Goal: Entertainment & Leisure: Consume media (video, audio)

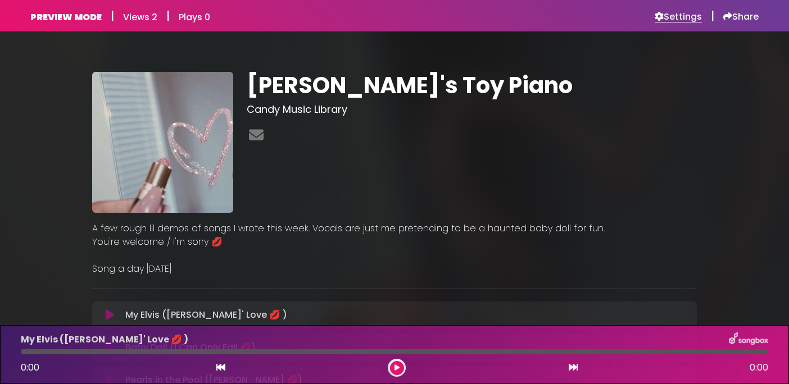
click at [675, 21] on h6 "Settings" at bounding box center [678, 16] width 47 height 11
click at [671, 19] on h6 "Settings" at bounding box center [678, 16] width 47 height 11
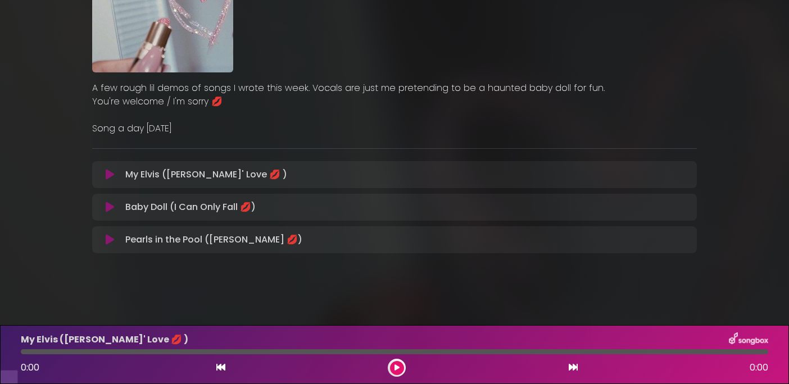
scroll to position [131, 0]
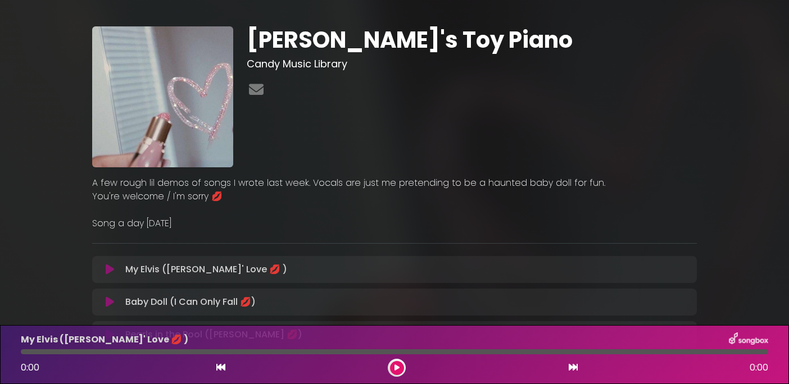
scroll to position [140, 0]
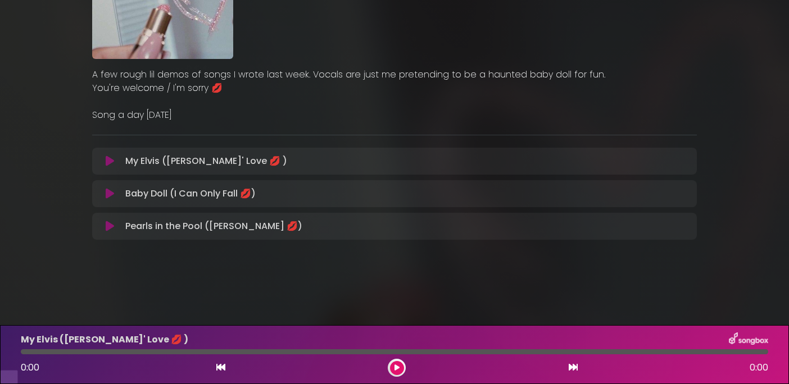
click at [108, 167] on icon at bounding box center [110, 161] width 8 height 11
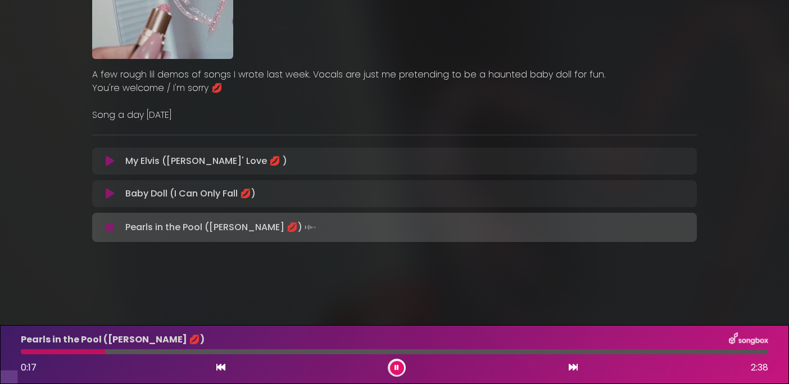
scroll to position [0, 0]
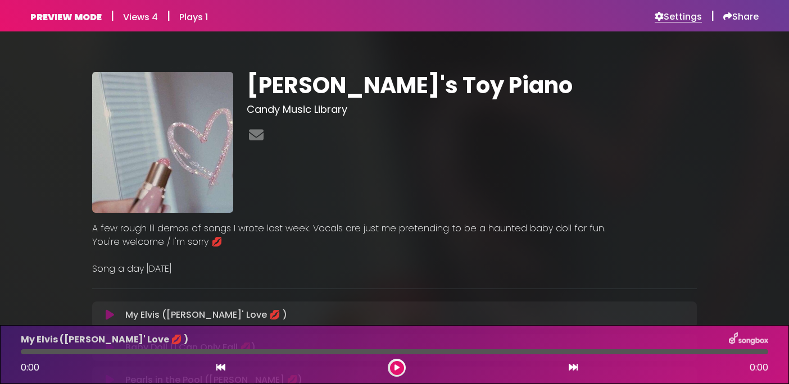
click at [670, 17] on h6 "Settings" at bounding box center [678, 16] width 47 height 11
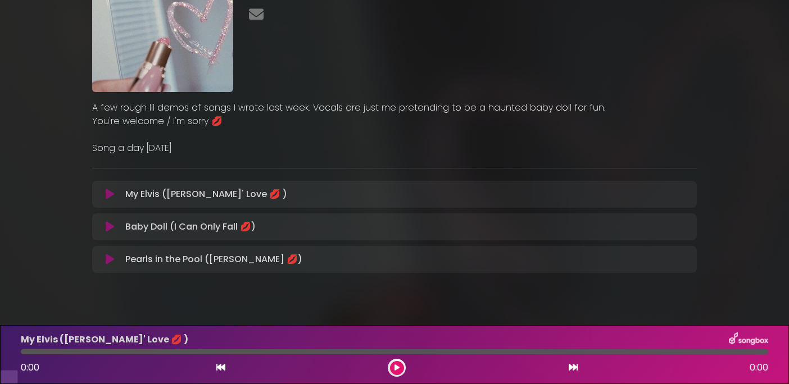
scroll to position [115, 0]
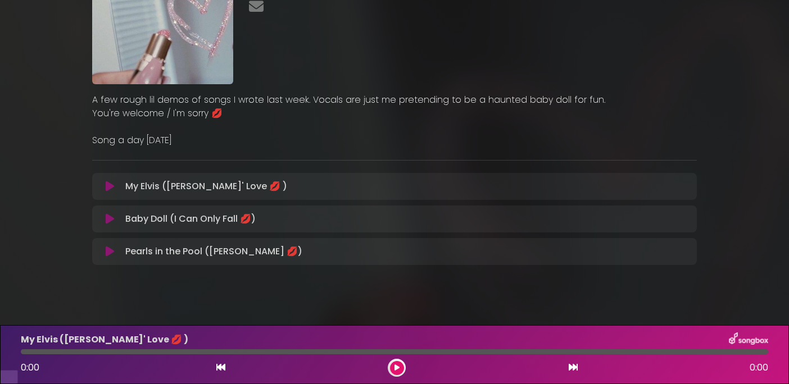
click at [106, 192] on icon at bounding box center [110, 186] width 8 height 11
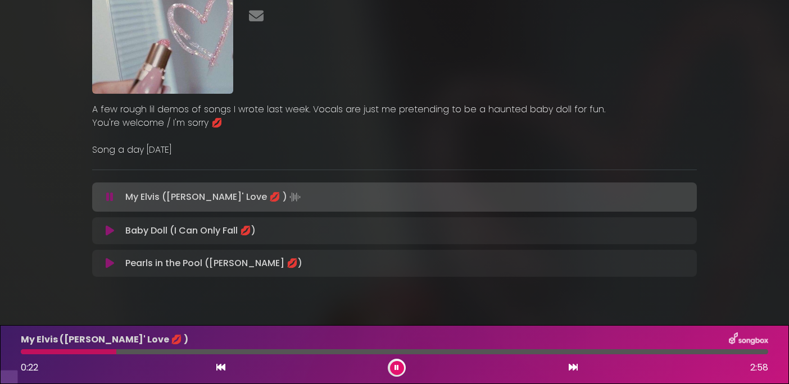
scroll to position [0, 0]
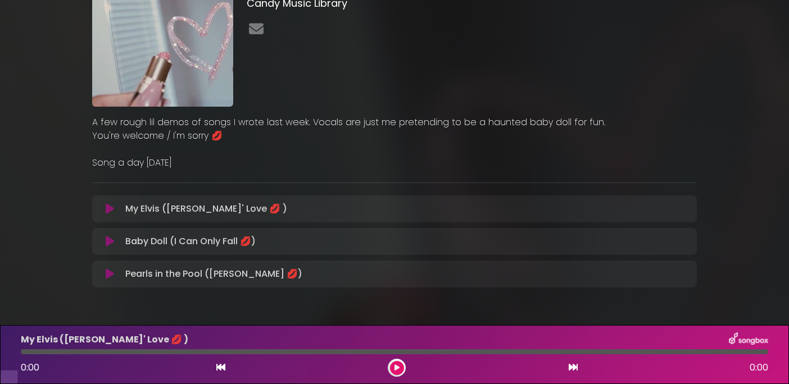
scroll to position [126, 0]
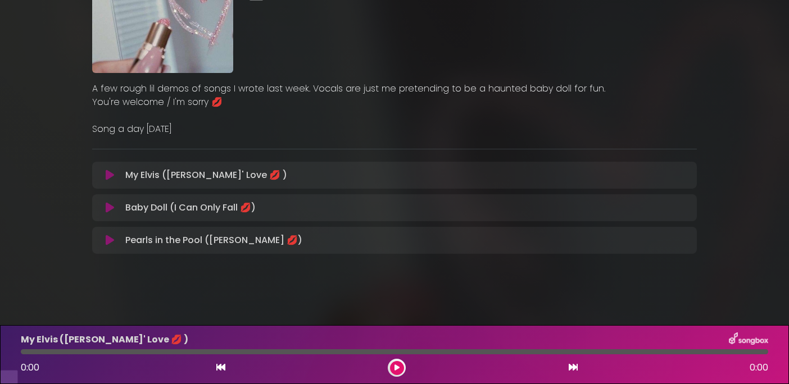
click at [112, 181] on icon at bounding box center [110, 175] width 8 height 11
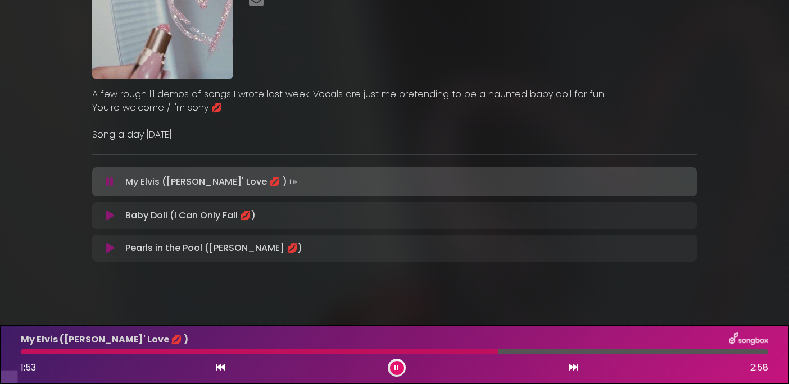
scroll to position [135, 0]
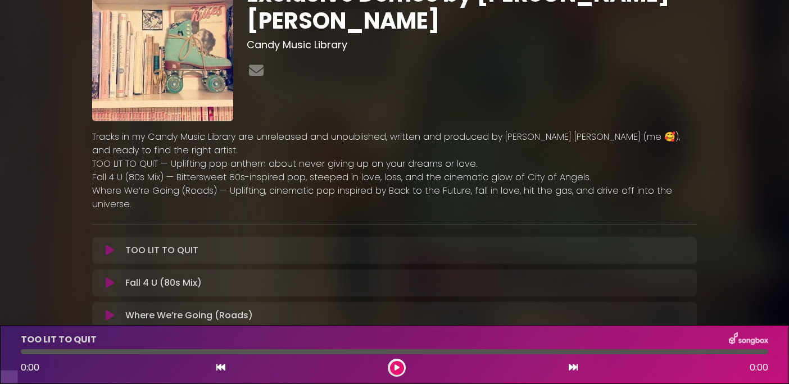
scroll to position [78, 0]
click at [112, 247] on icon at bounding box center [110, 249] width 8 height 11
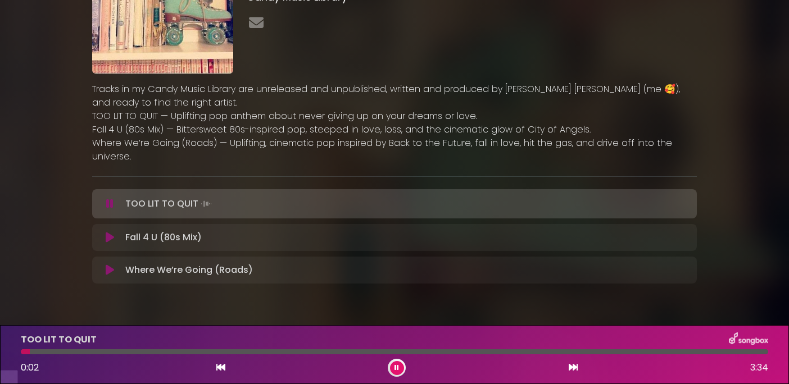
scroll to position [127, 0]
